Goal: Information Seeking & Learning: Learn about a topic

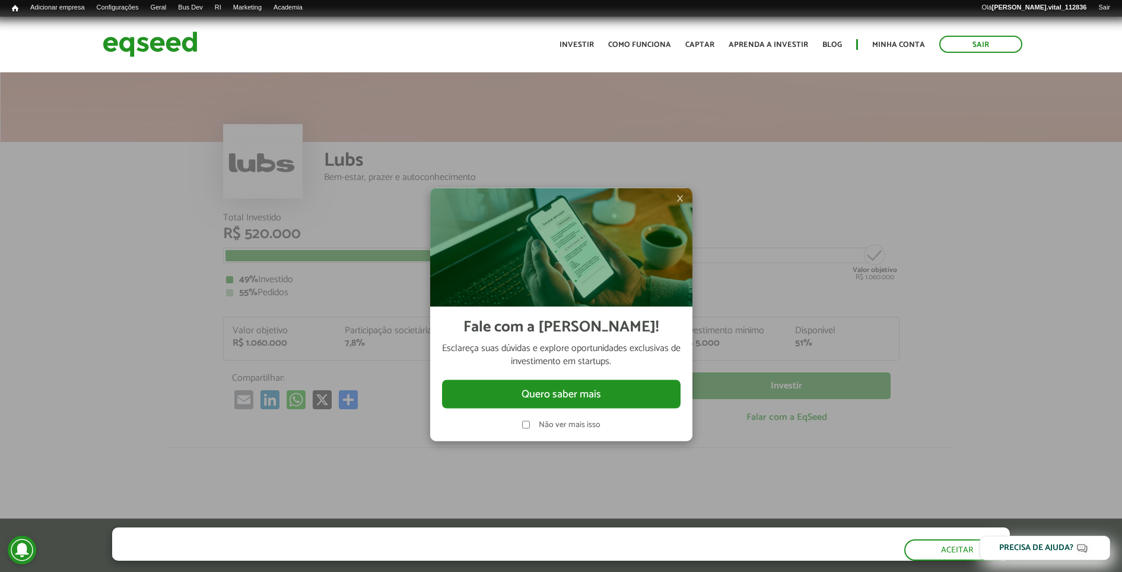
click at [678, 198] on span "×" at bounding box center [680, 198] width 7 height 14
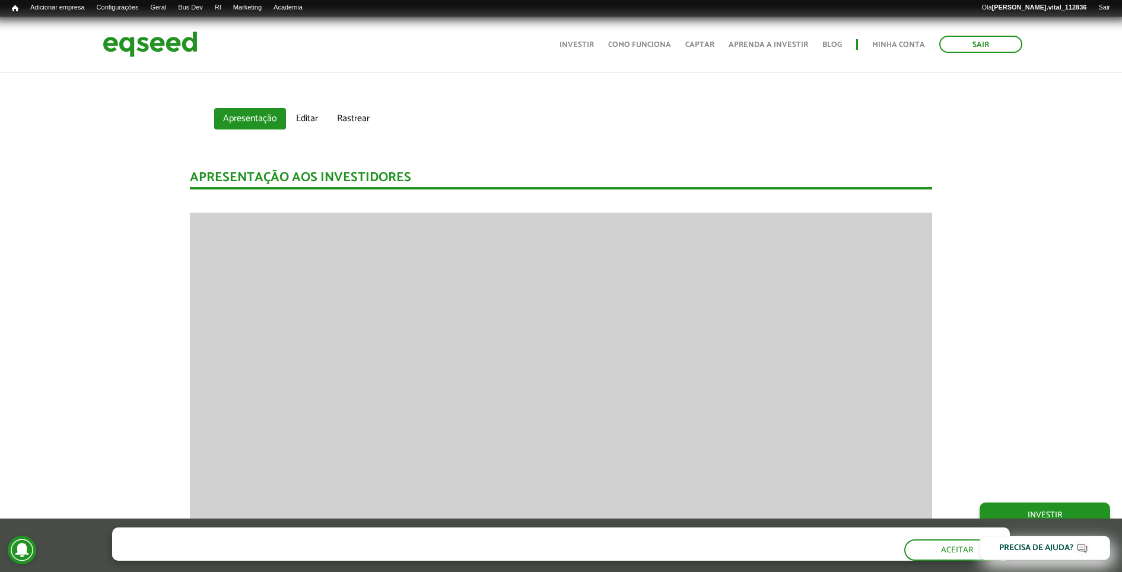
scroll to position [816, 0]
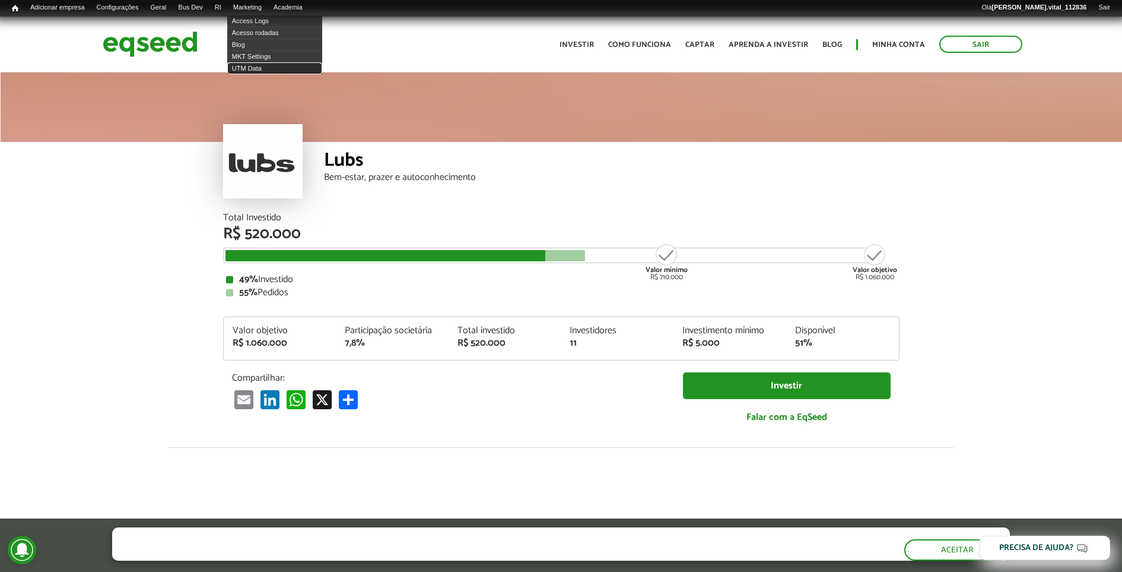
click at [262, 69] on link "UTM Data" at bounding box center [274, 68] width 95 height 12
click at [257, 62] on link "UTM Data" at bounding box center [274, 68] width 95 height 12
